Goal: Check status: Check status

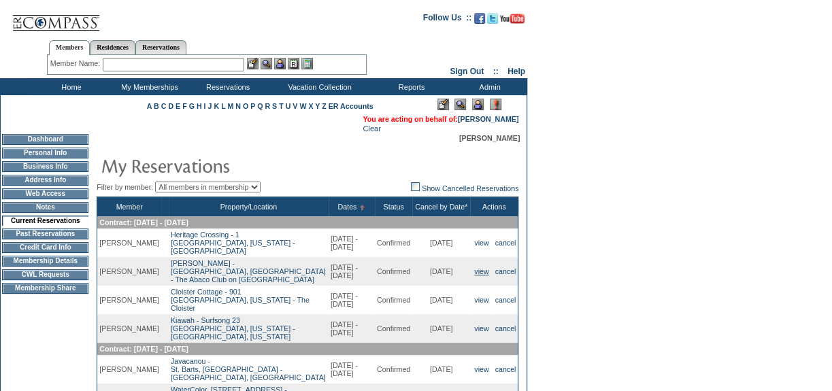
click at [474, 267] on link "view" at bounding box center [481, 271] width 14 height 8
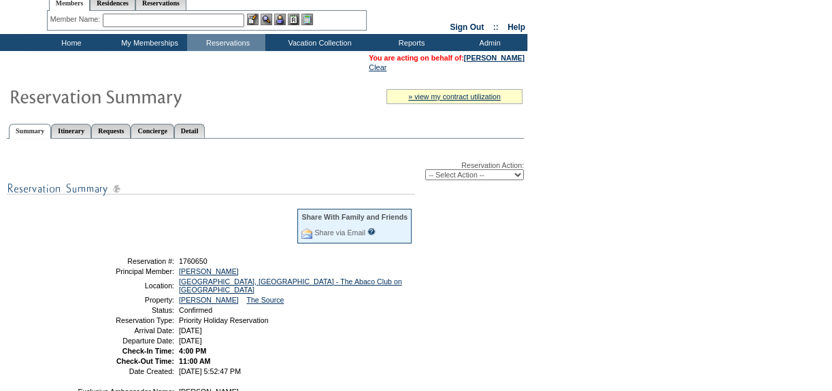
scroll to position [61, 0]
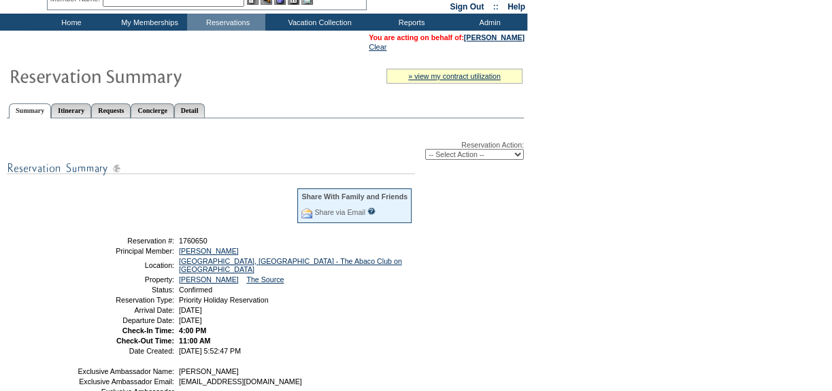
click at [472, 148] on div "Reservation Action: -- Select Action -- Modify Reservation Dates Modify Reserva…" at bounding box center [265, 150] width 517 height 19
click at [205, 109] on link "Detail" at bounding box center [189, 110] width 31 height 14
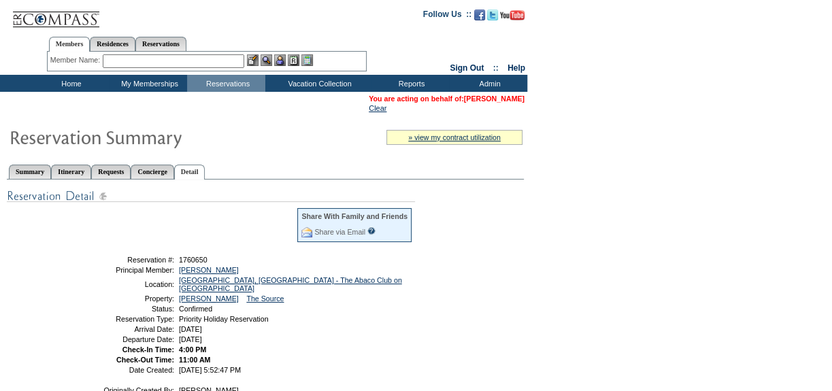
click at [472, 97] on link "[PERSON_NAME]" at bounding box center [494, 99] width 61 height 8
